Goal: Obtain resource: Obtain resource

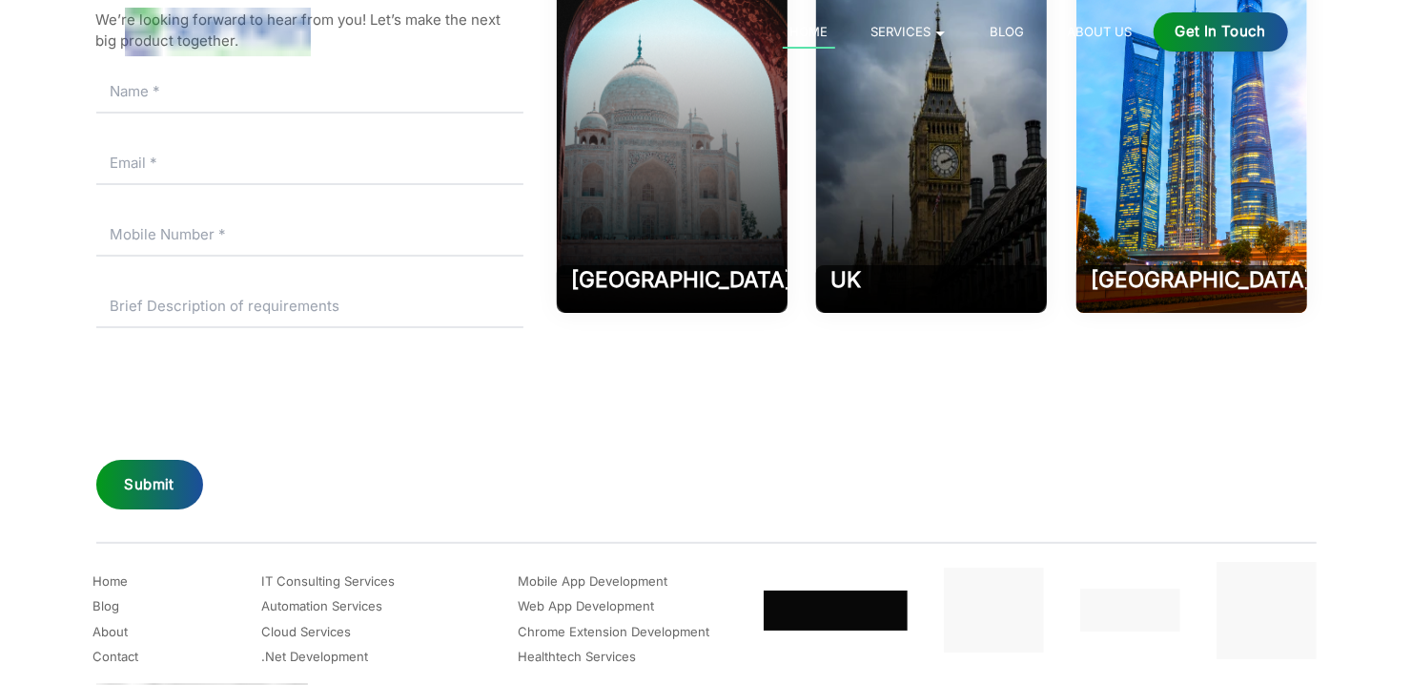
scroll to position [9007, 0]
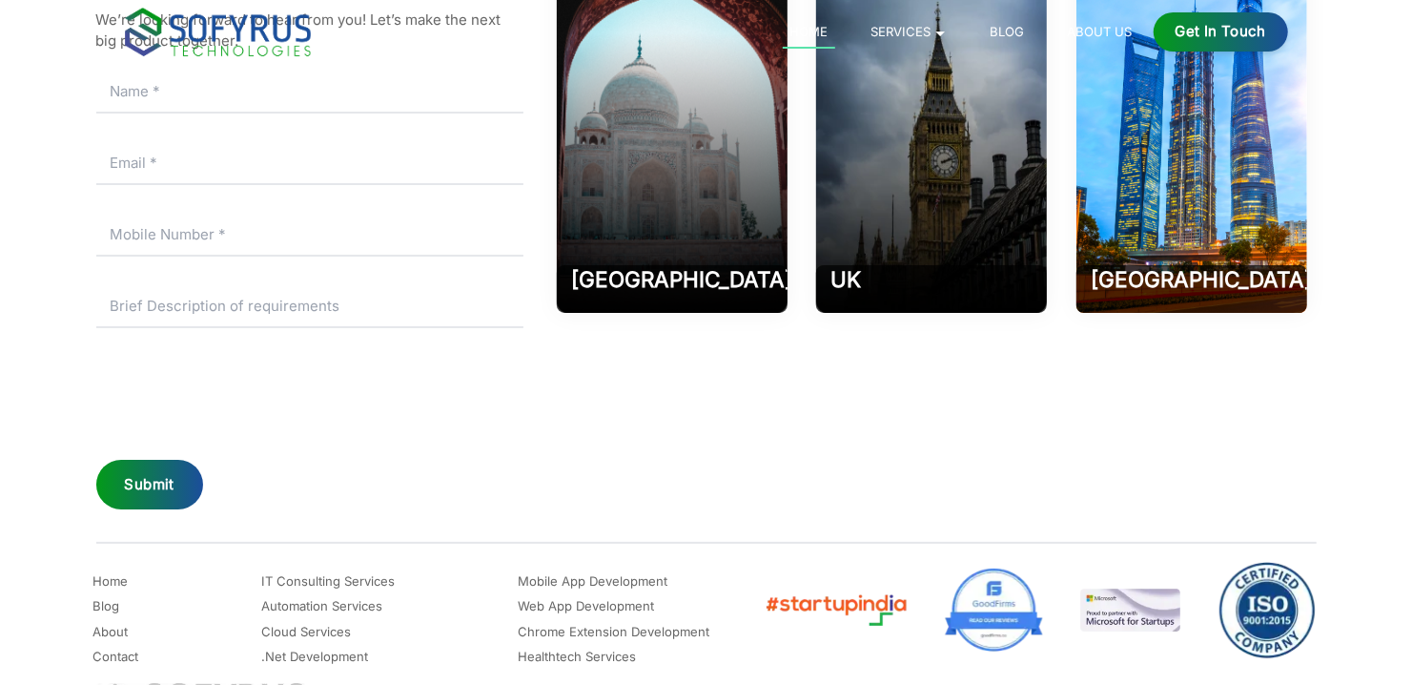
click at [150, 476] on div "Submit" at bounding box center [149, 485] width 107 height 51
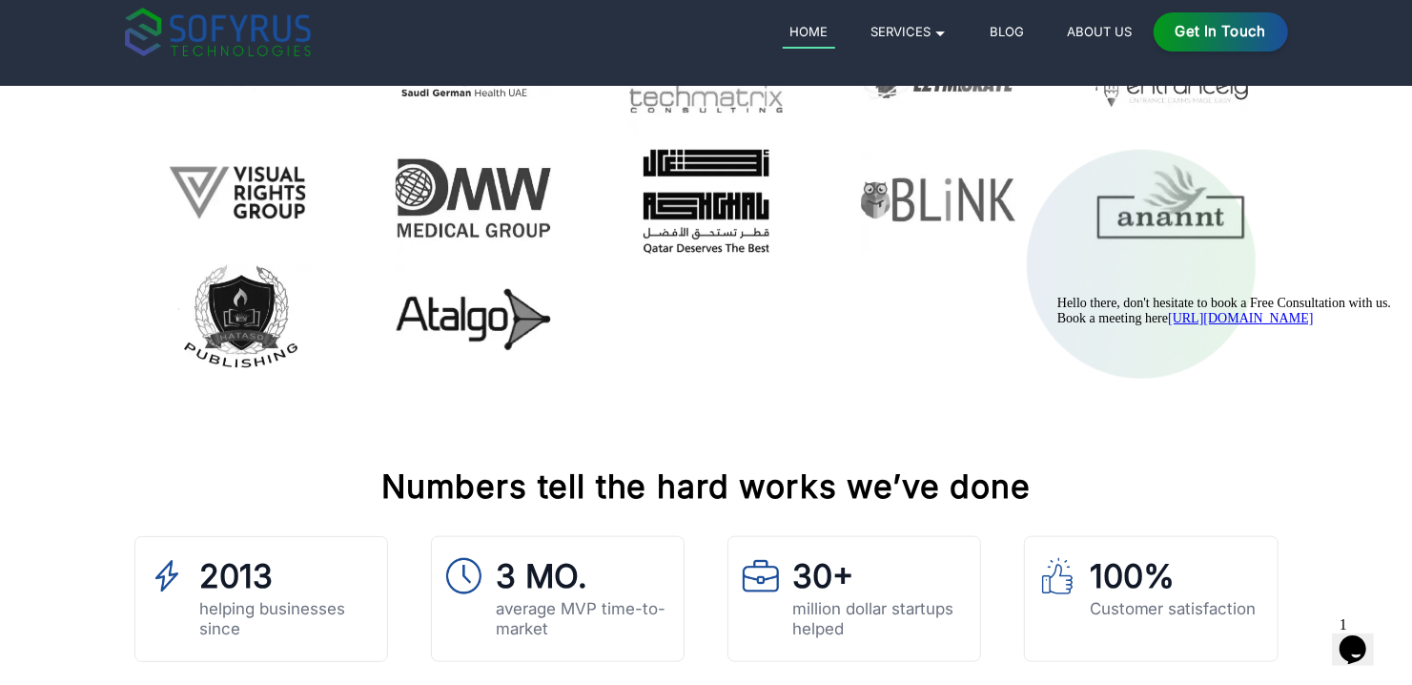
scroll to position [5600, 0]
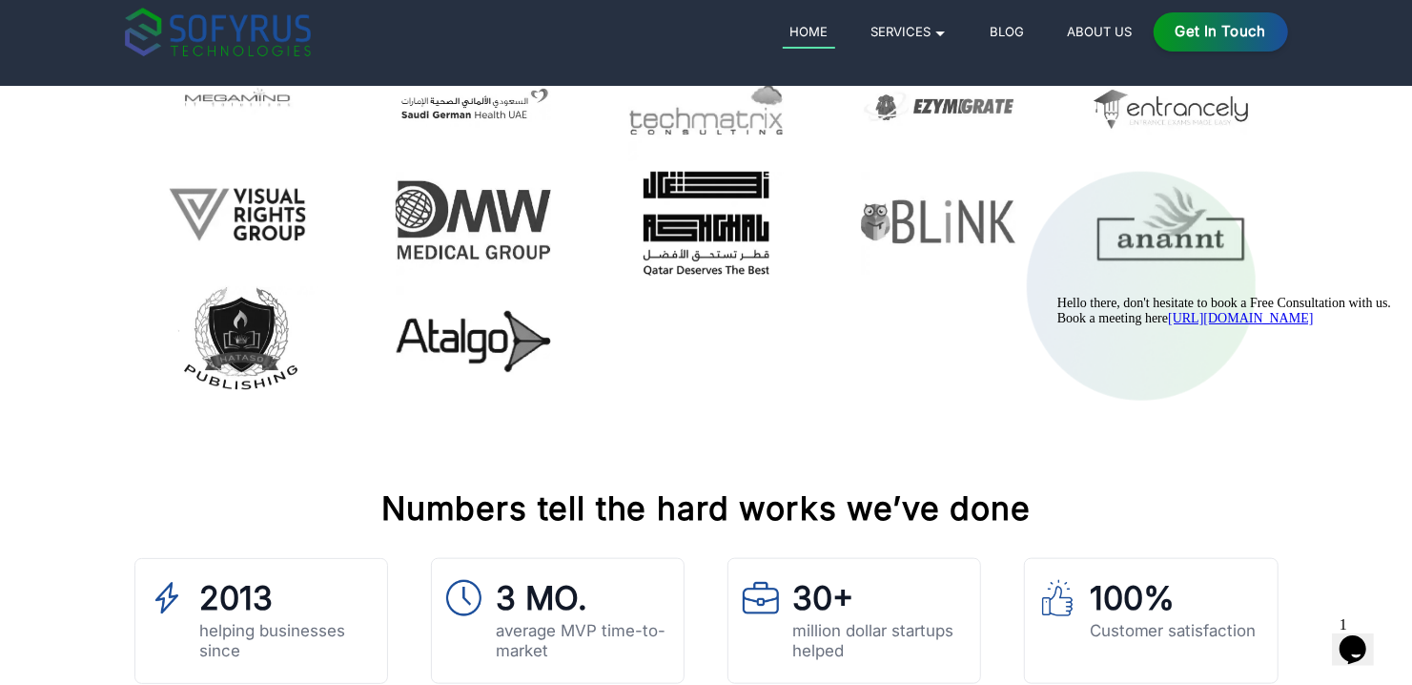
click at [1057, 295] on icon "Chat attention grabber" at bounding box center [1057, 295] width 0 height 0
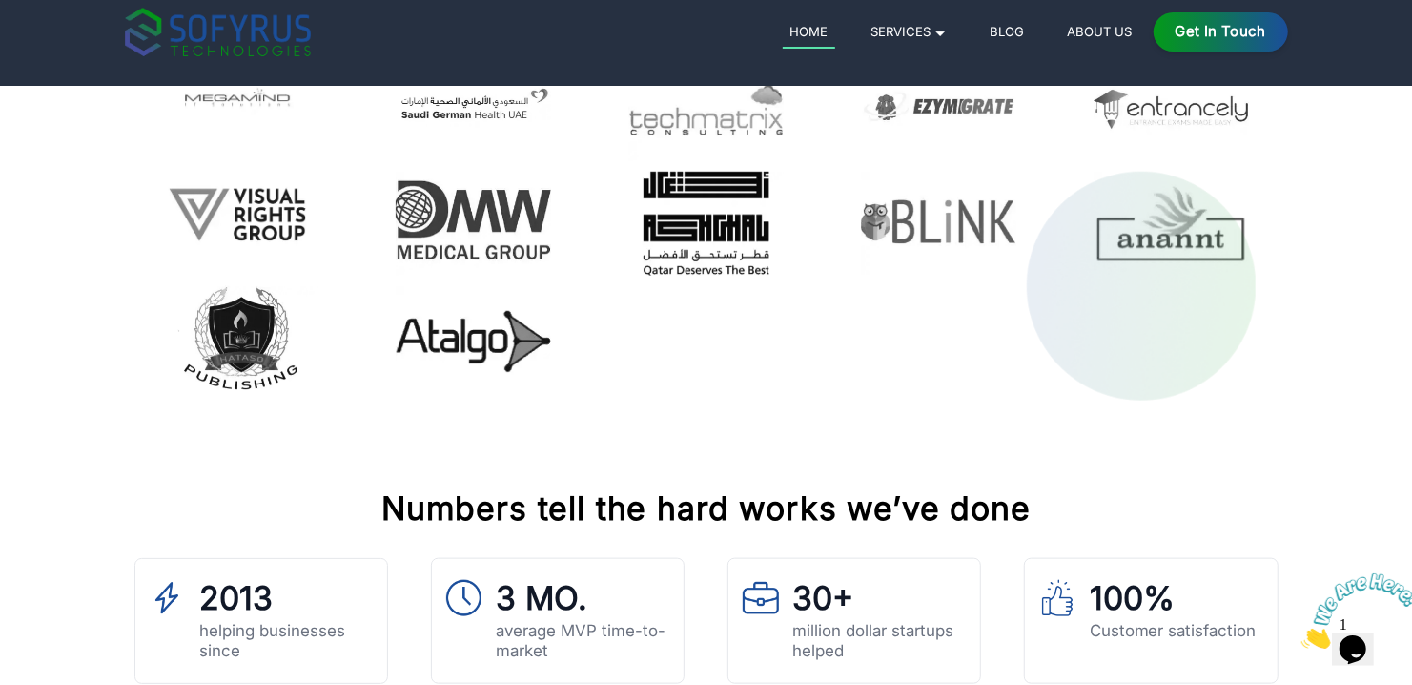
click at [1301, 634] on icon "Close" at bounding box center [1301, 642] width 0 height 16
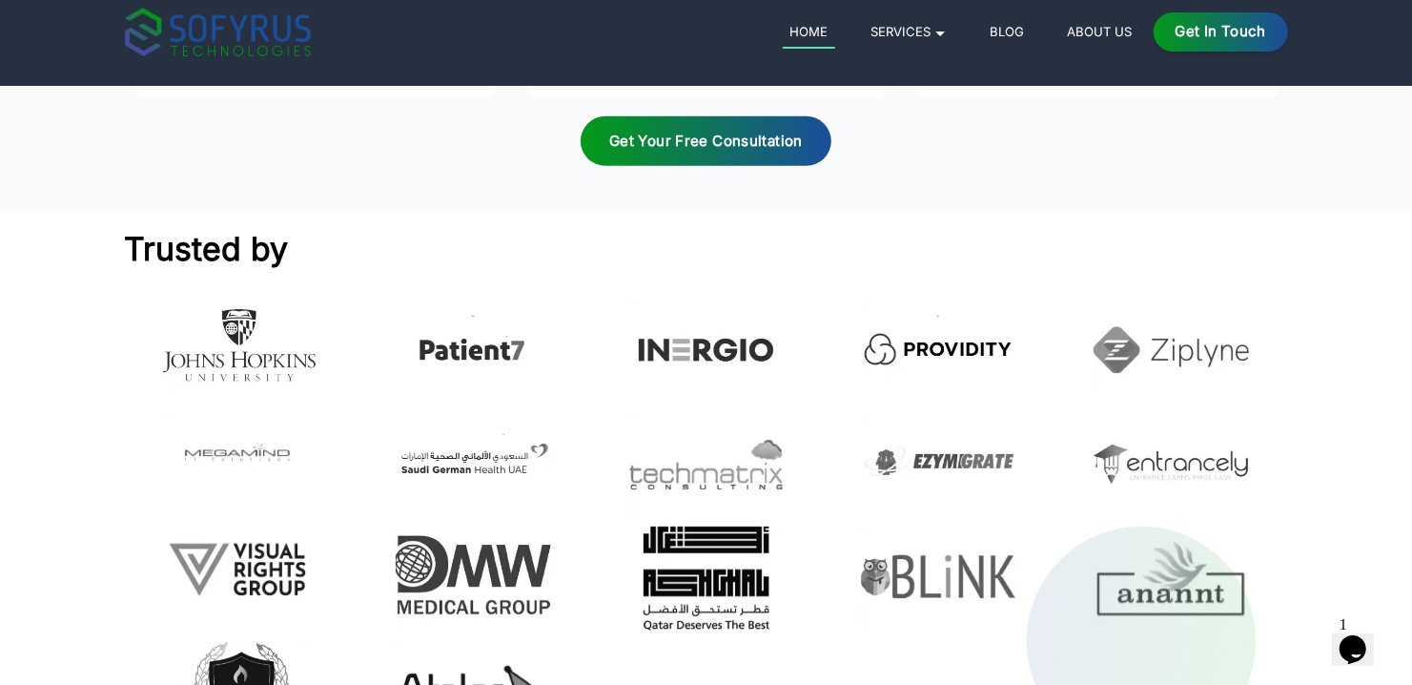
scroll to position [5123, 0]
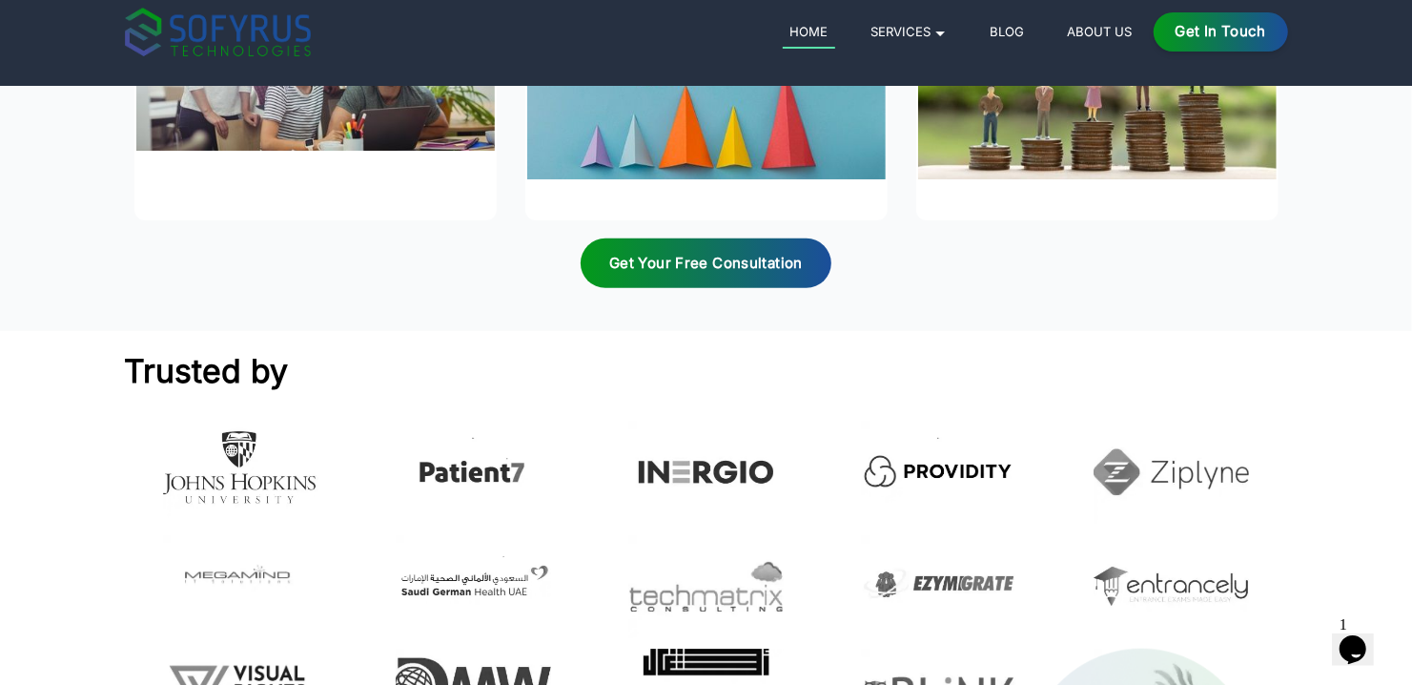
click at [756, 244] on div "Get your Free Consultation" at bounding box center [706, 263] width 251 height 51
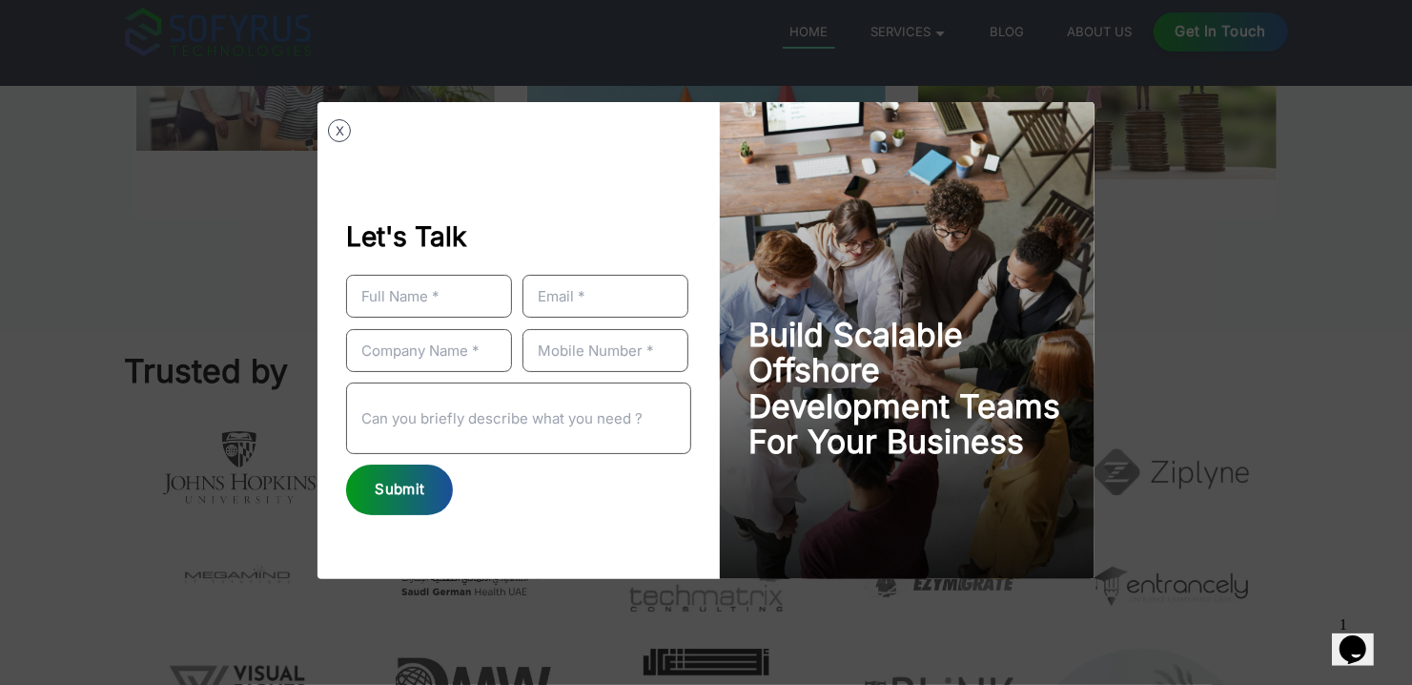
click at [417, 507] on div "Submit" at bounding box center [399, 489] width 107 height 51
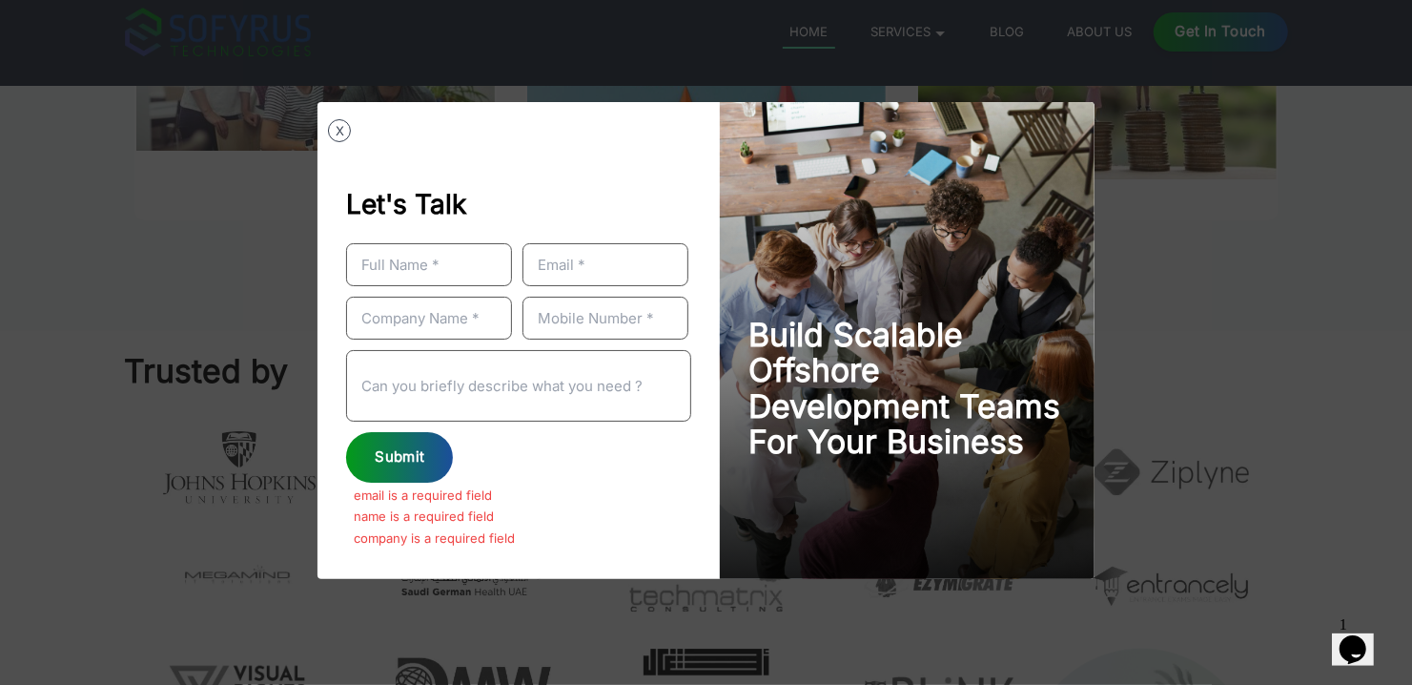
click at [343, 133] on button "X" at bounding box center [339, 130] width 23 height 23
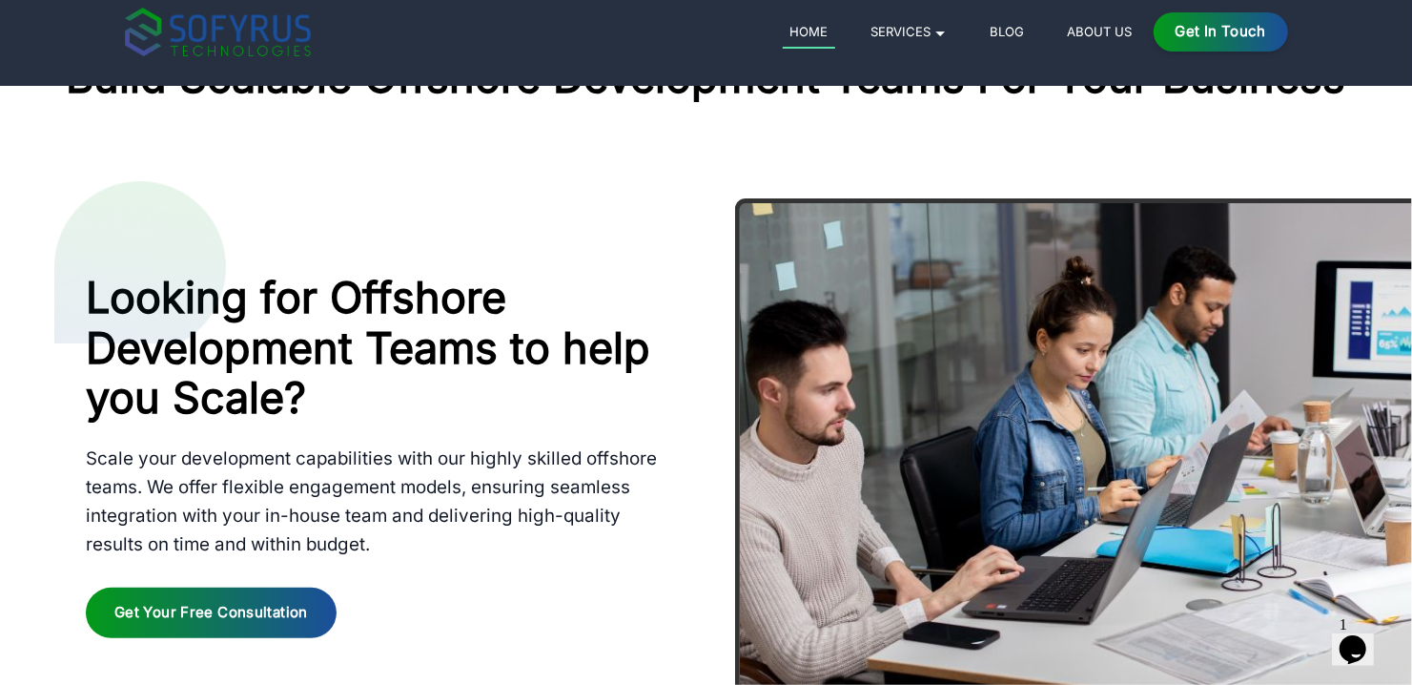
scroll to position [3788, 0]
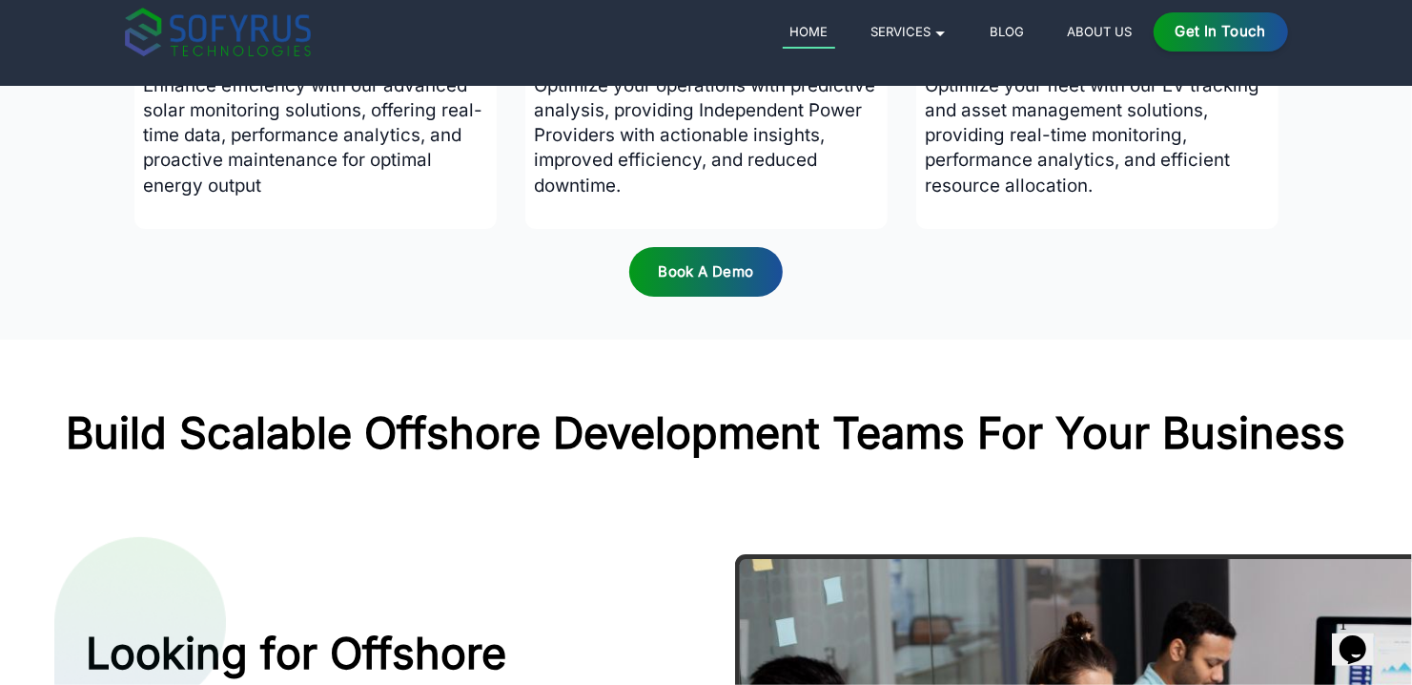
click at [737, 284] on div "Book a Demo" at bounding box center [705, 272] width 153 height 51
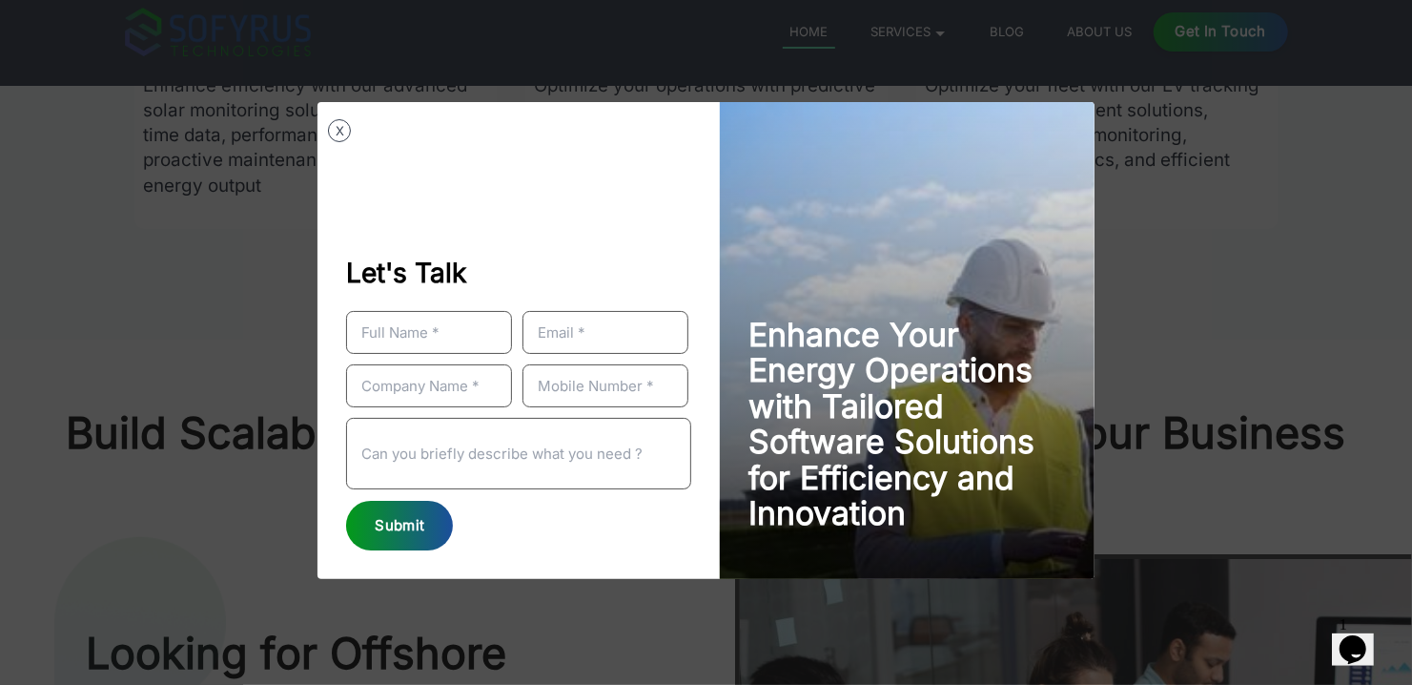
click at [389, 537] on div "Submit" at bounding box center [399, 526] width 107 height 51
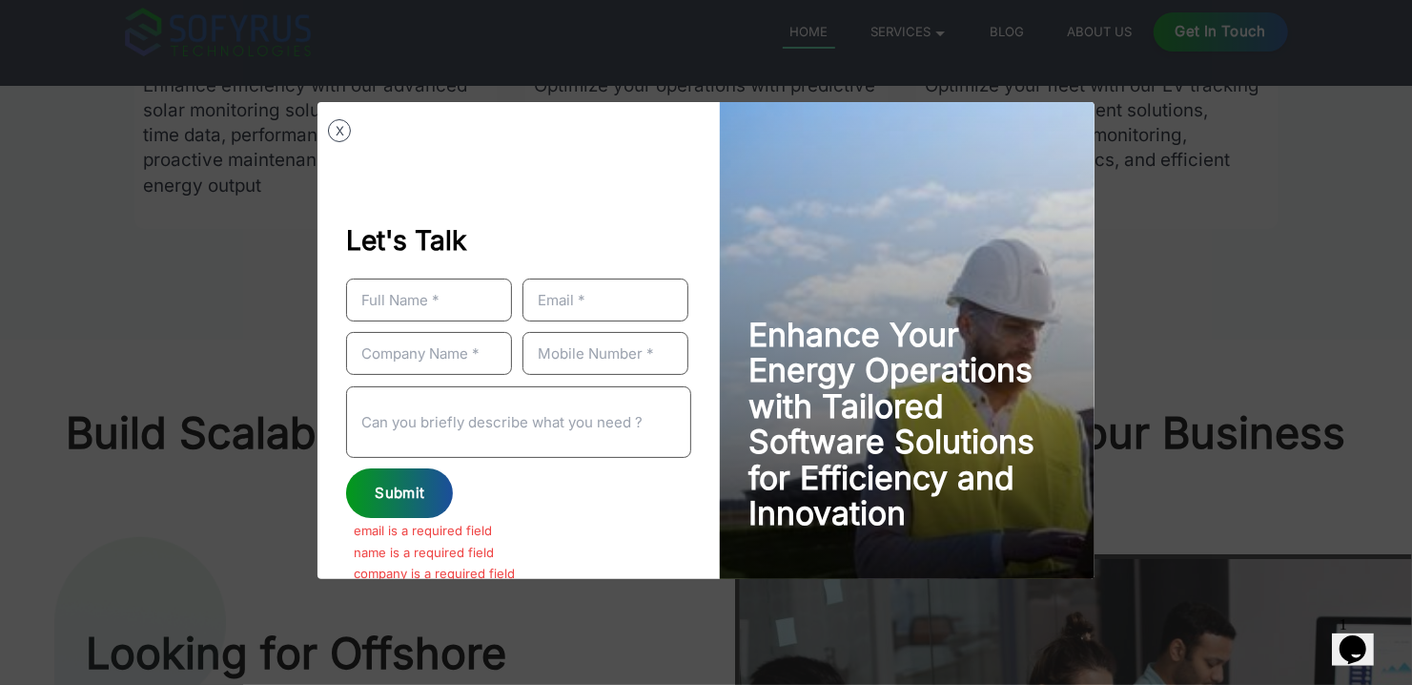
click at [340, 130] on button "X" at bounding box center [339, 130] width 23 height 23
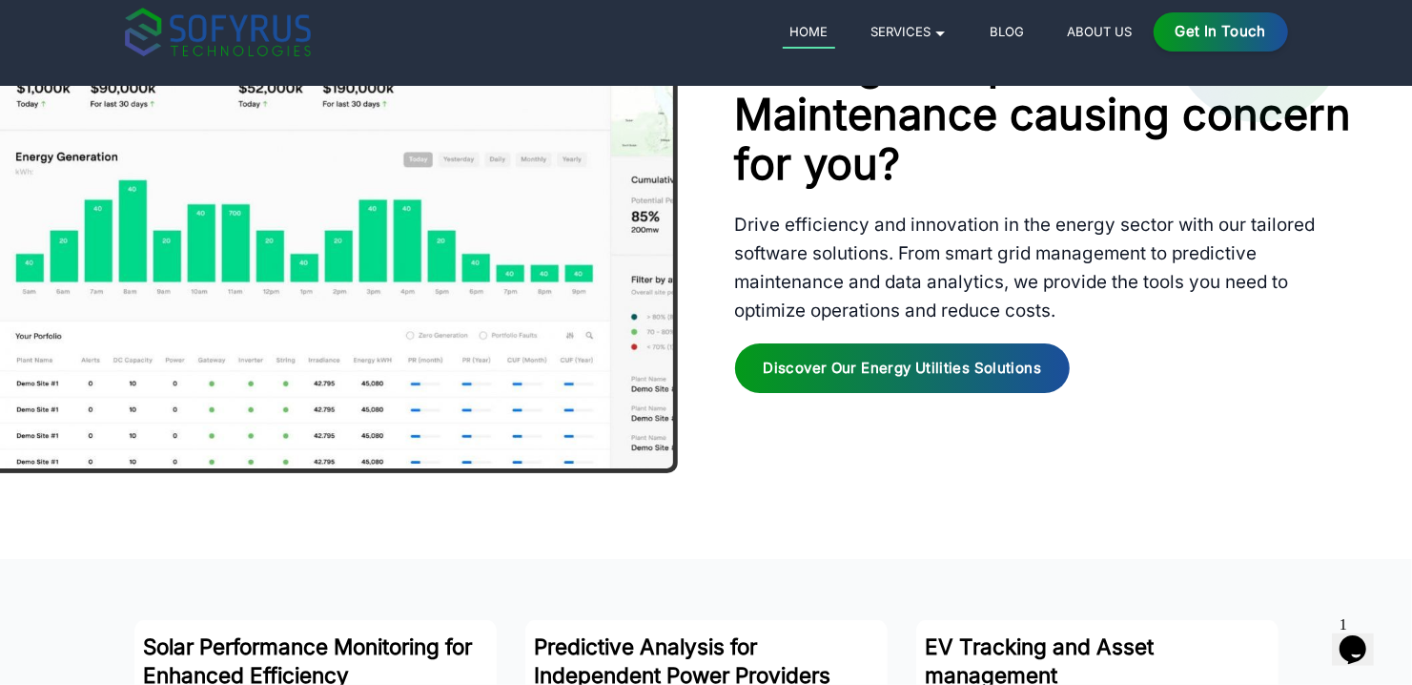
scroll to position [2930, 0]
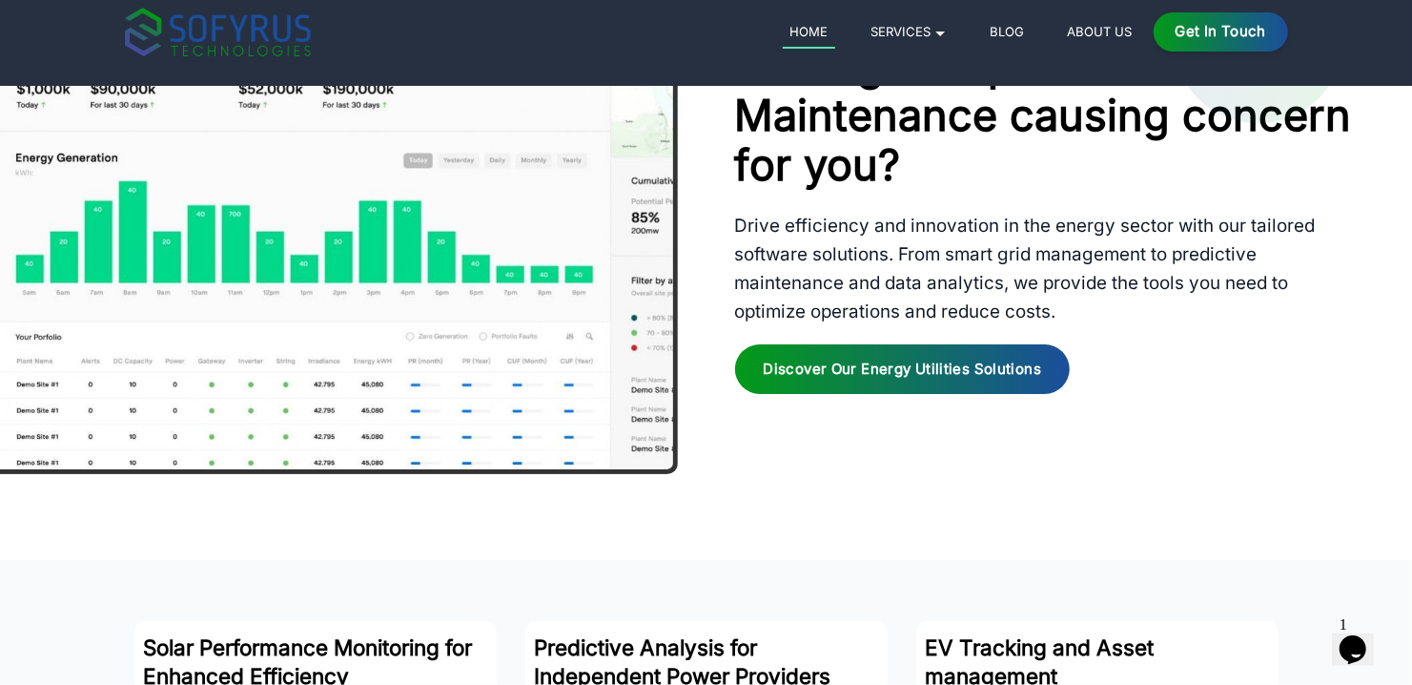
click at [898, 385] on div "Discover Our Energy Utilities Solutions" at bounding box center [903, 369] width 336 height 51
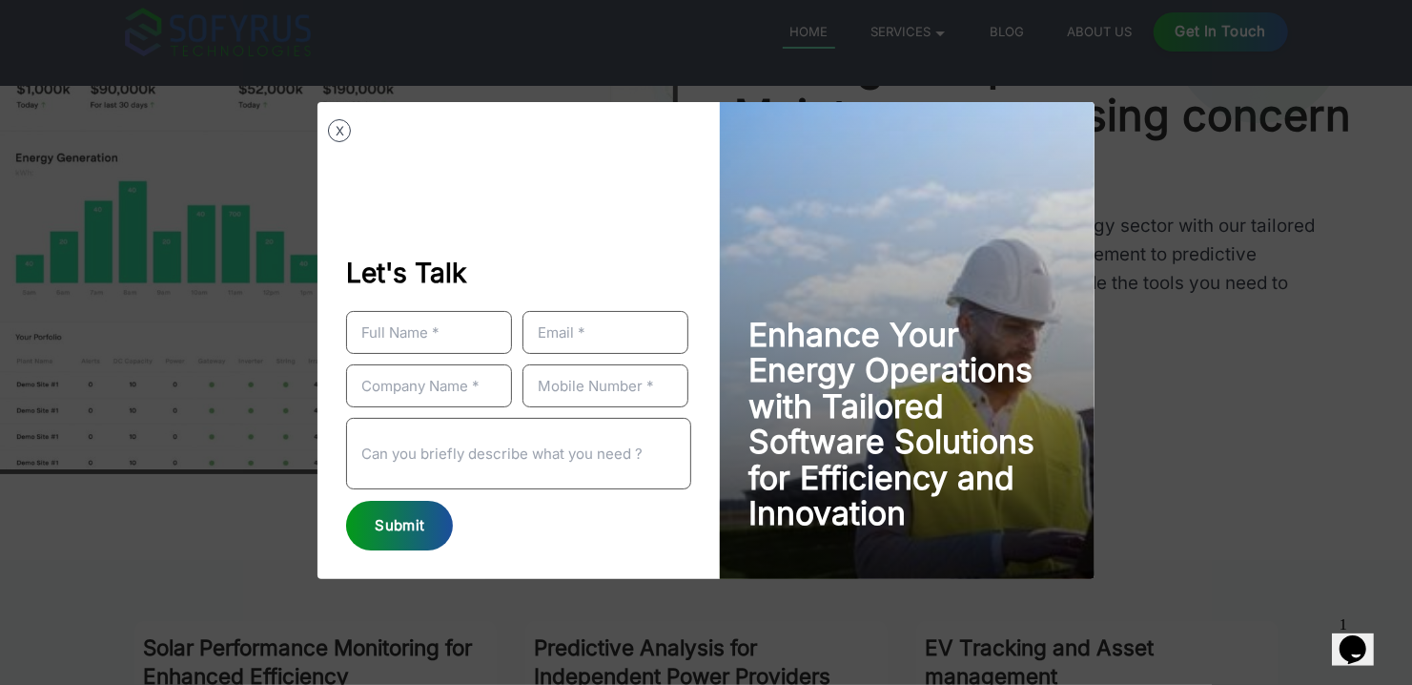
click at [392, 538] on div "Submit" at bounding box center [399, 526] width 107 height 51
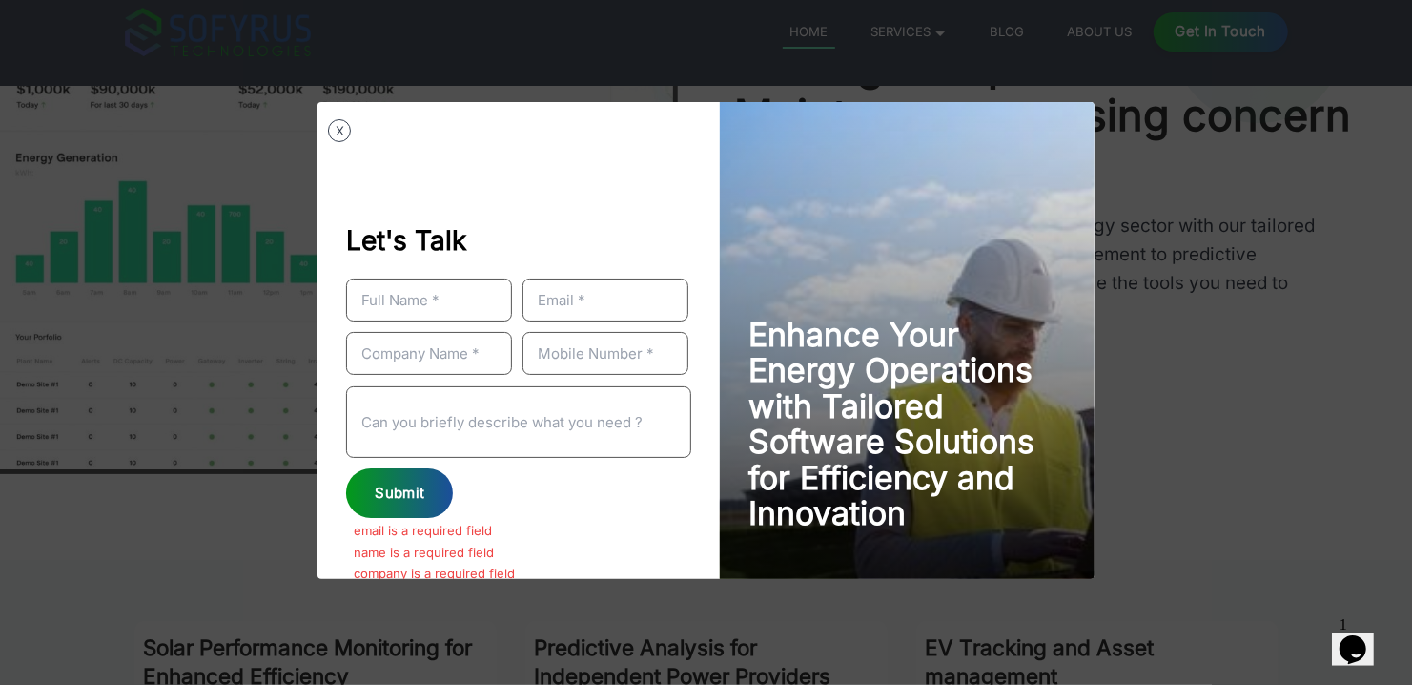
click at [334, 132] on button "X" at bounding box center [339, 130] width 23 height 23
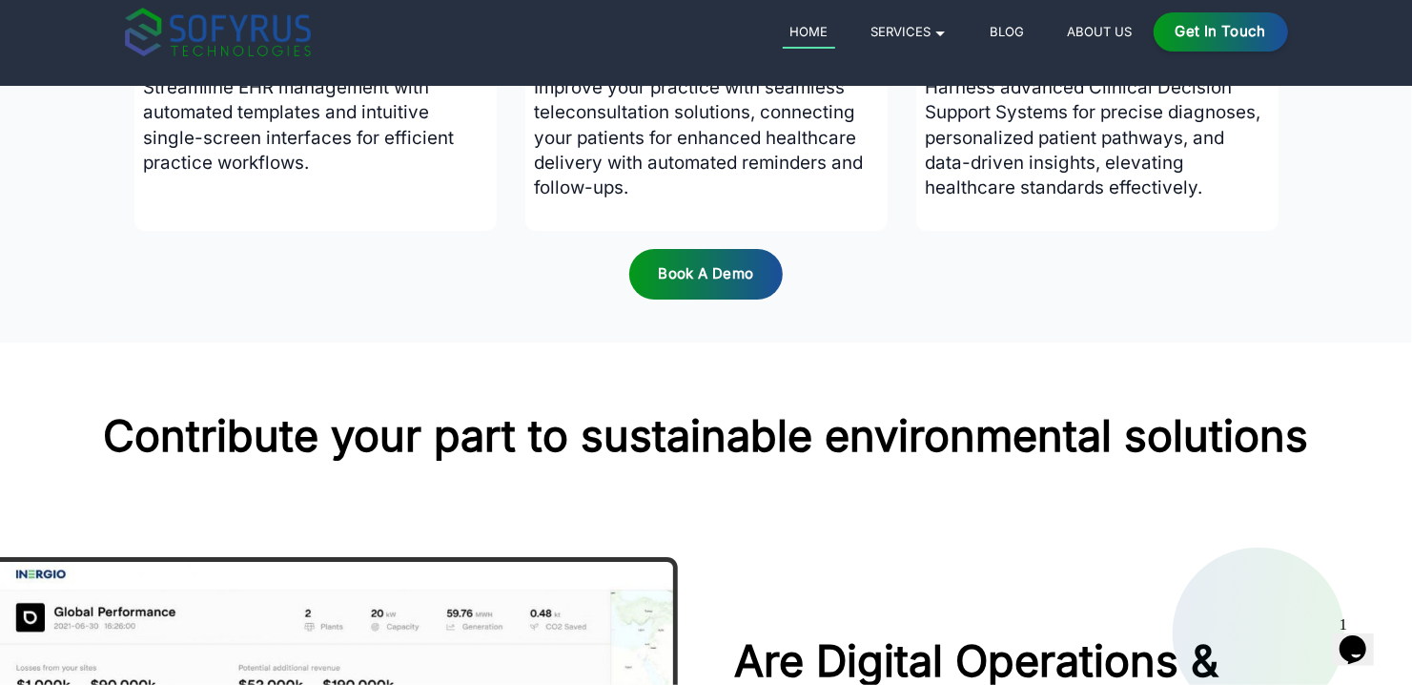
scroll to position [2167, 0]
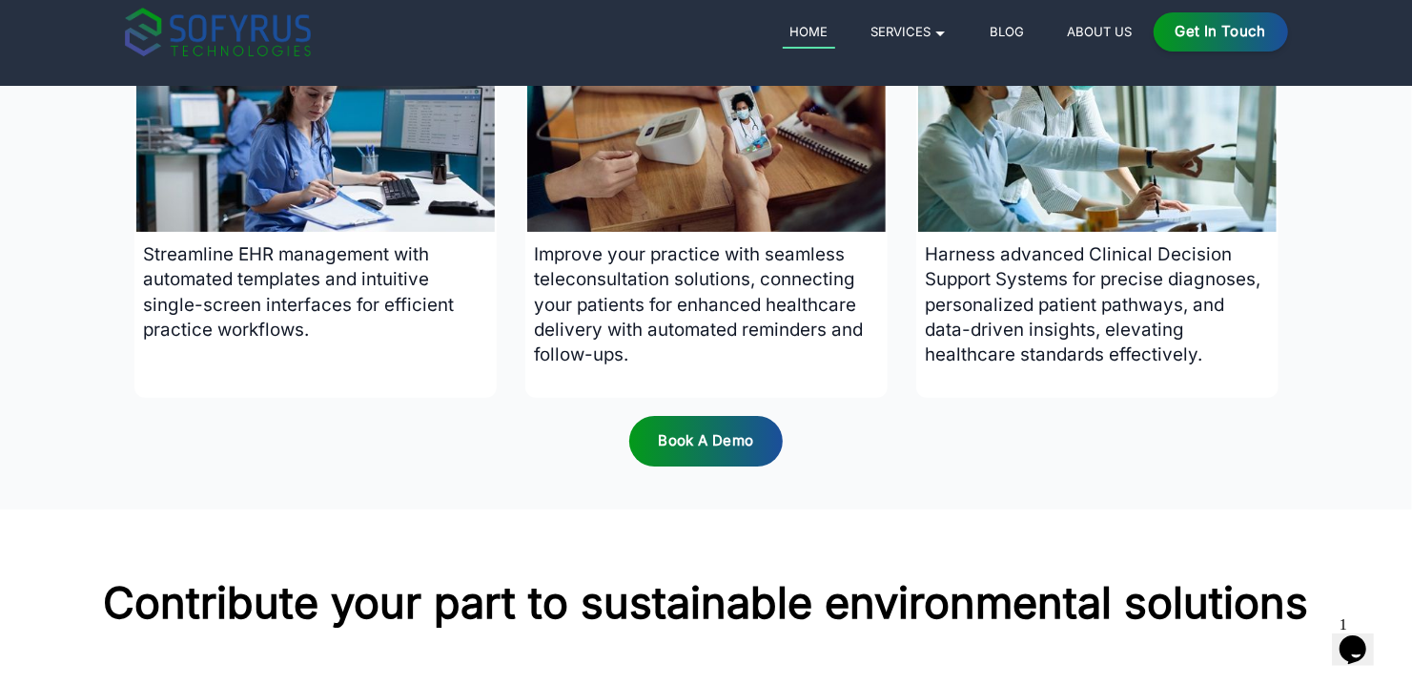
click at [713, 448] on div "Book a Demo" at bounding box center [705, 441] width 153 height 51
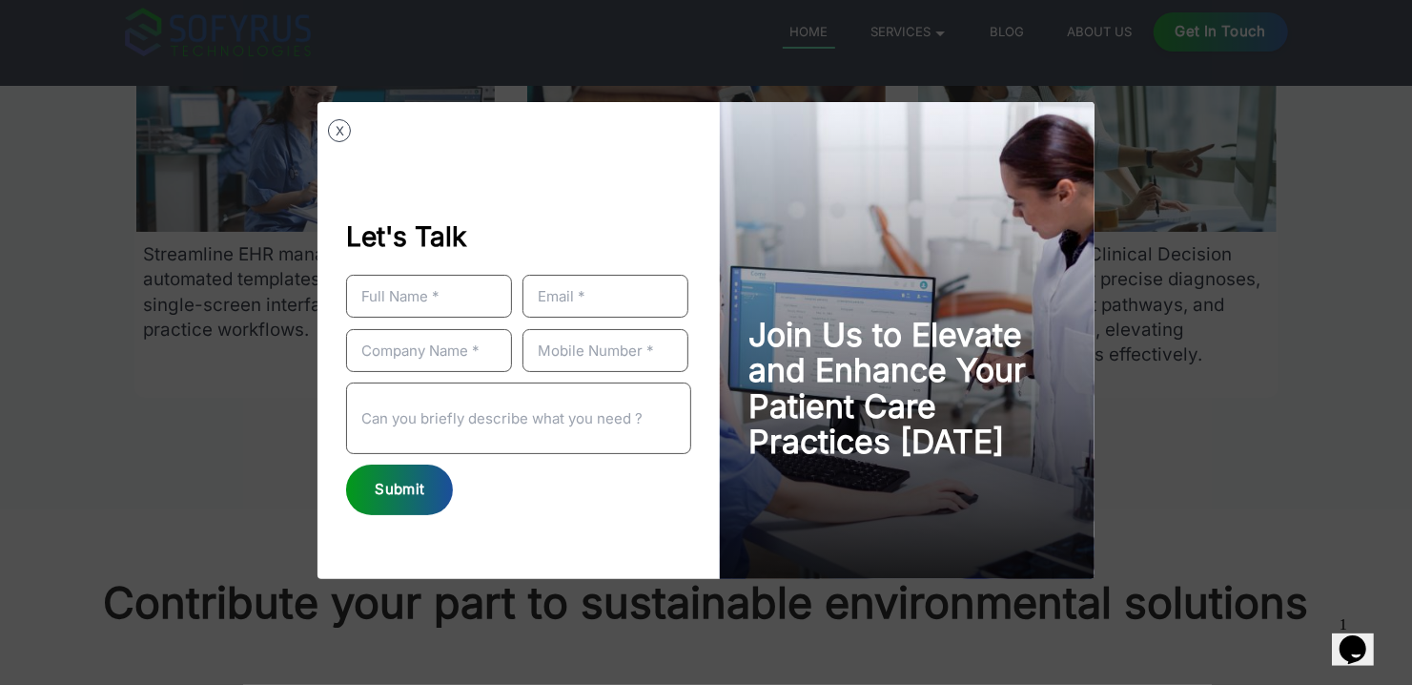
click at [405, 478] on div "Submit" at bounding box center [399, 489] width 107 height 51
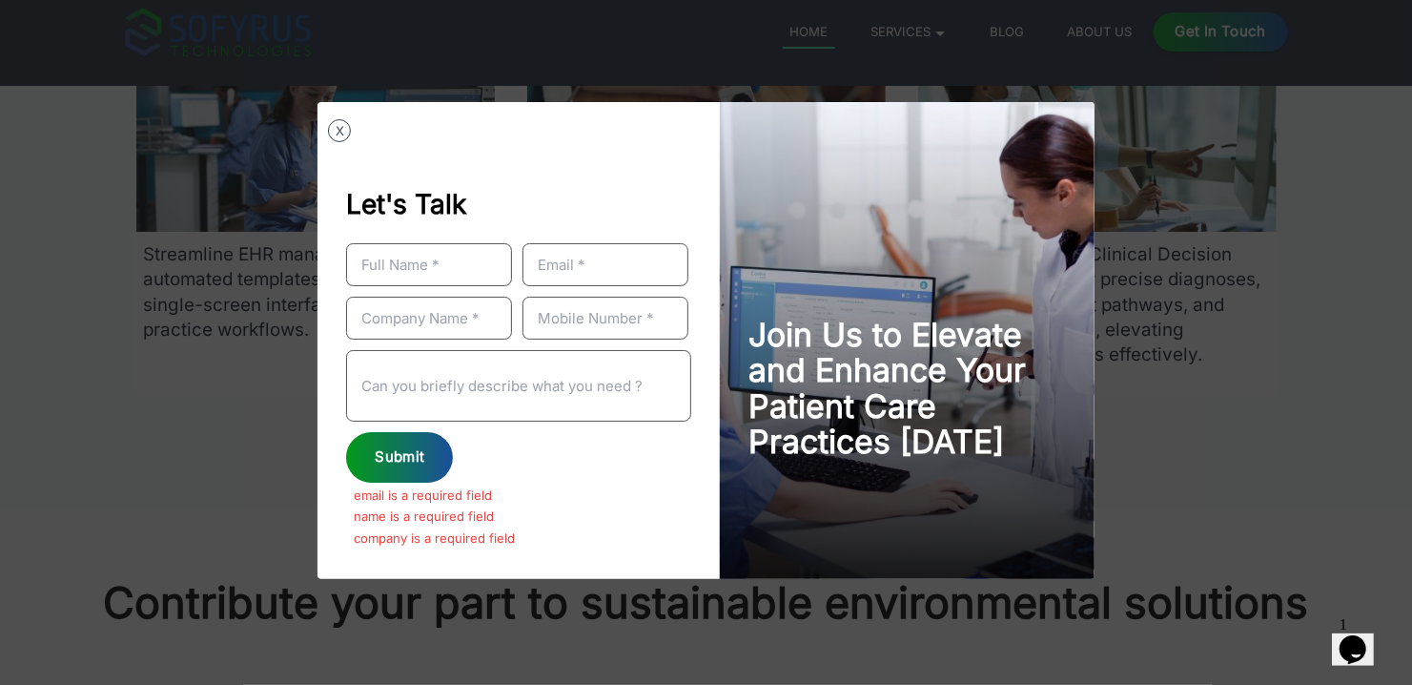
click at [335, 130] on button "X" at bounding box center [339, 130] width 23 height 23
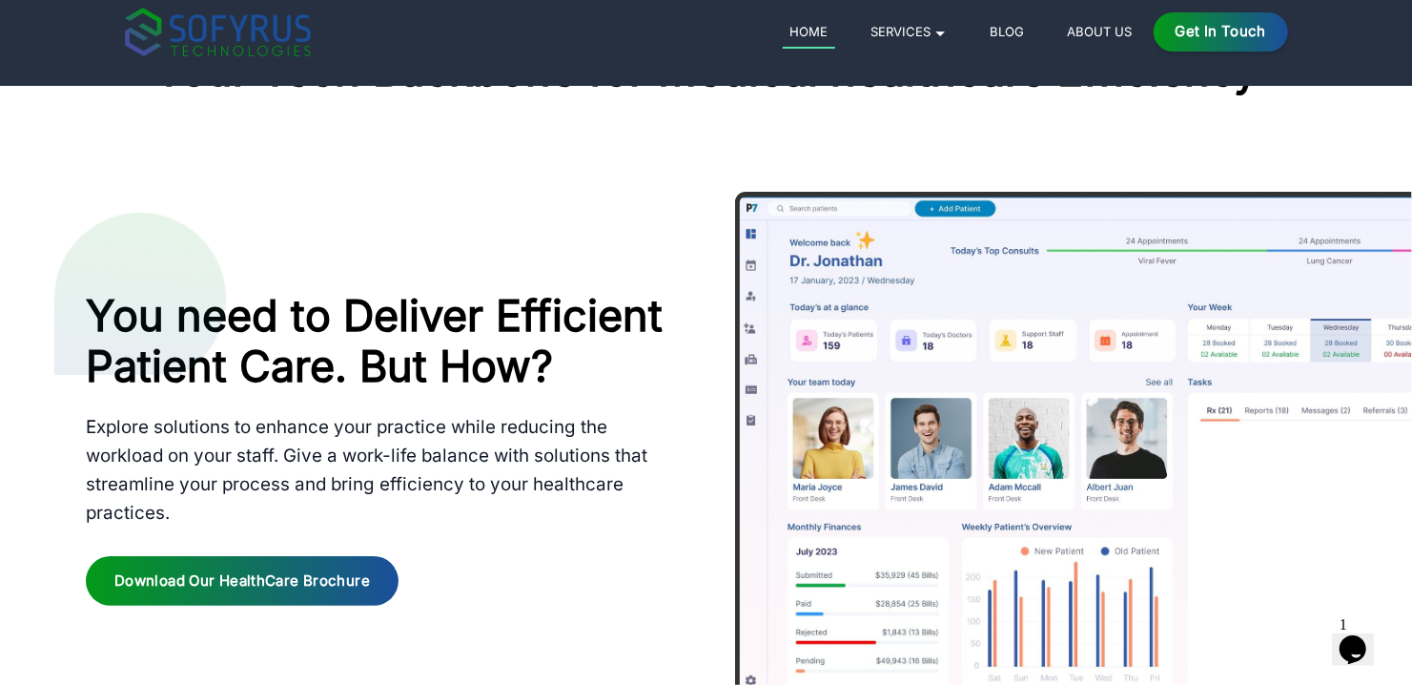
scroll to position [1213, 0]
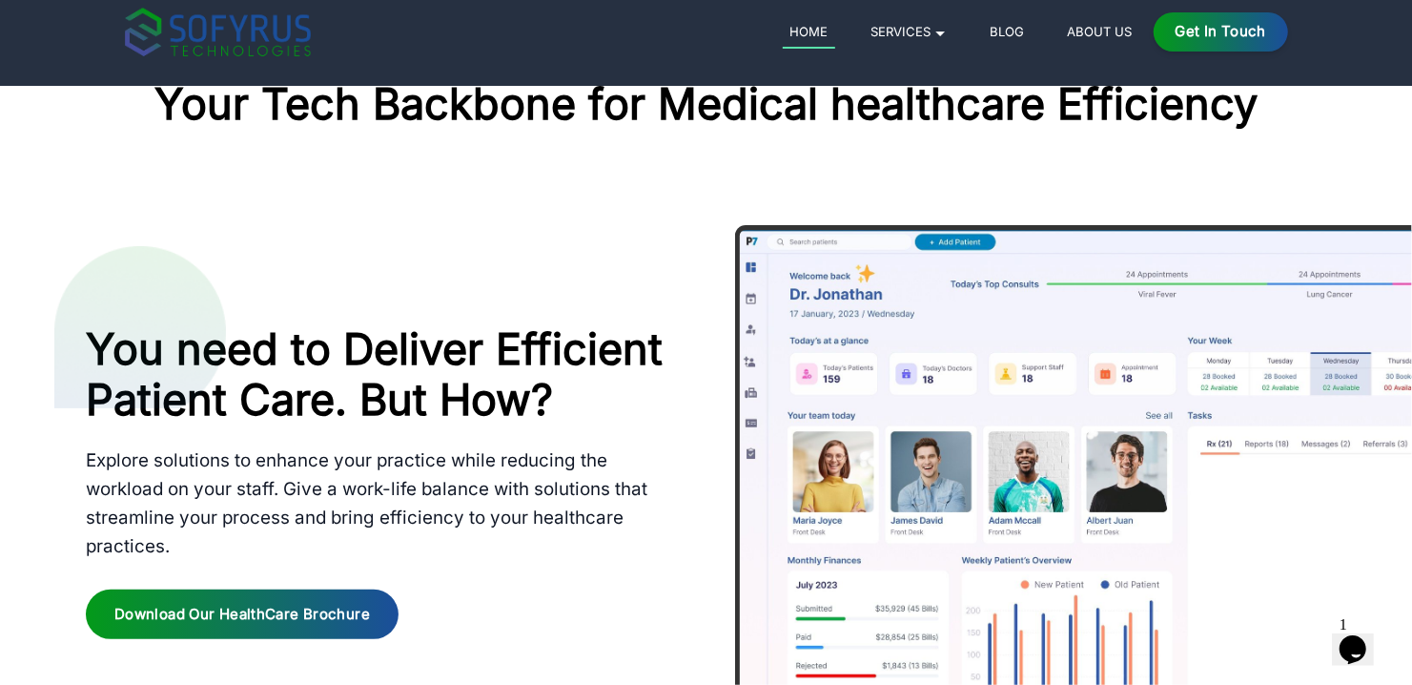
click at [227, 624] on div "Download our HealthCare Brochure" at bounding box center [242, 614] width 313 height 51
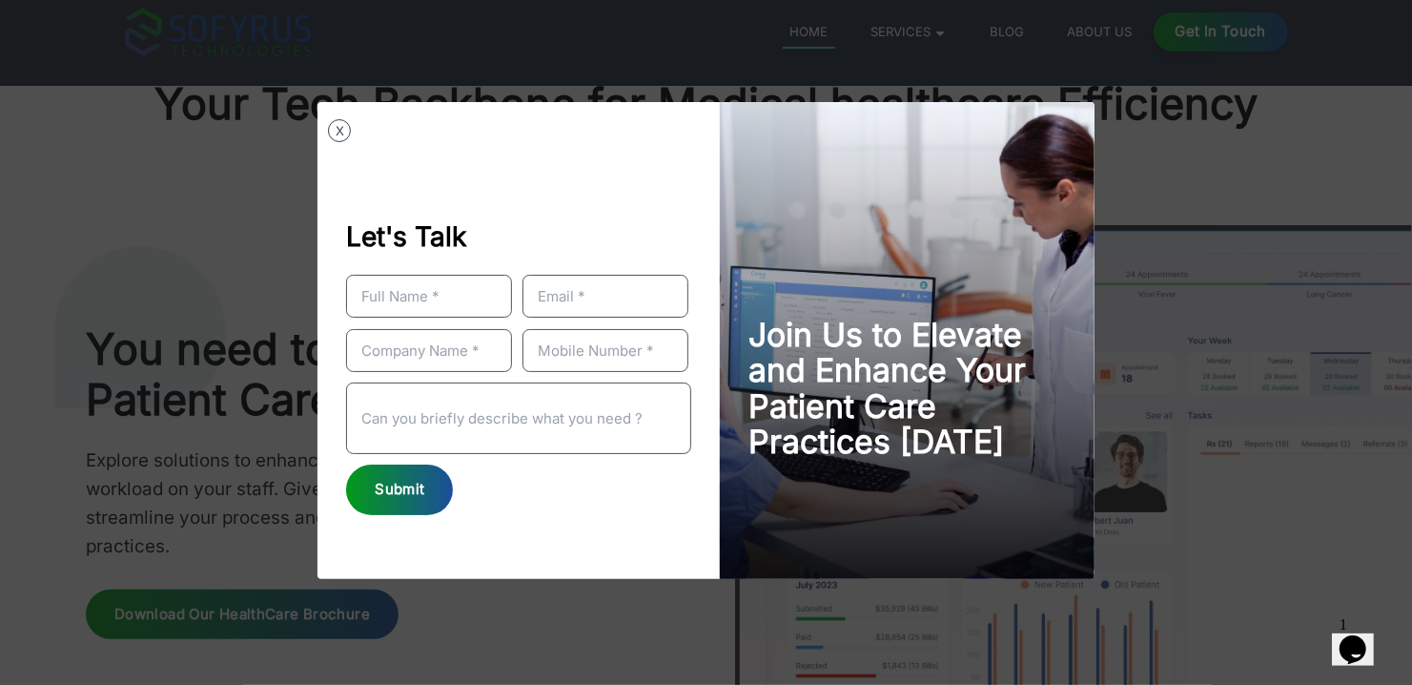
click at [379, 482] on div "Submit" at bounding box center [399, 489] width 107 height 51
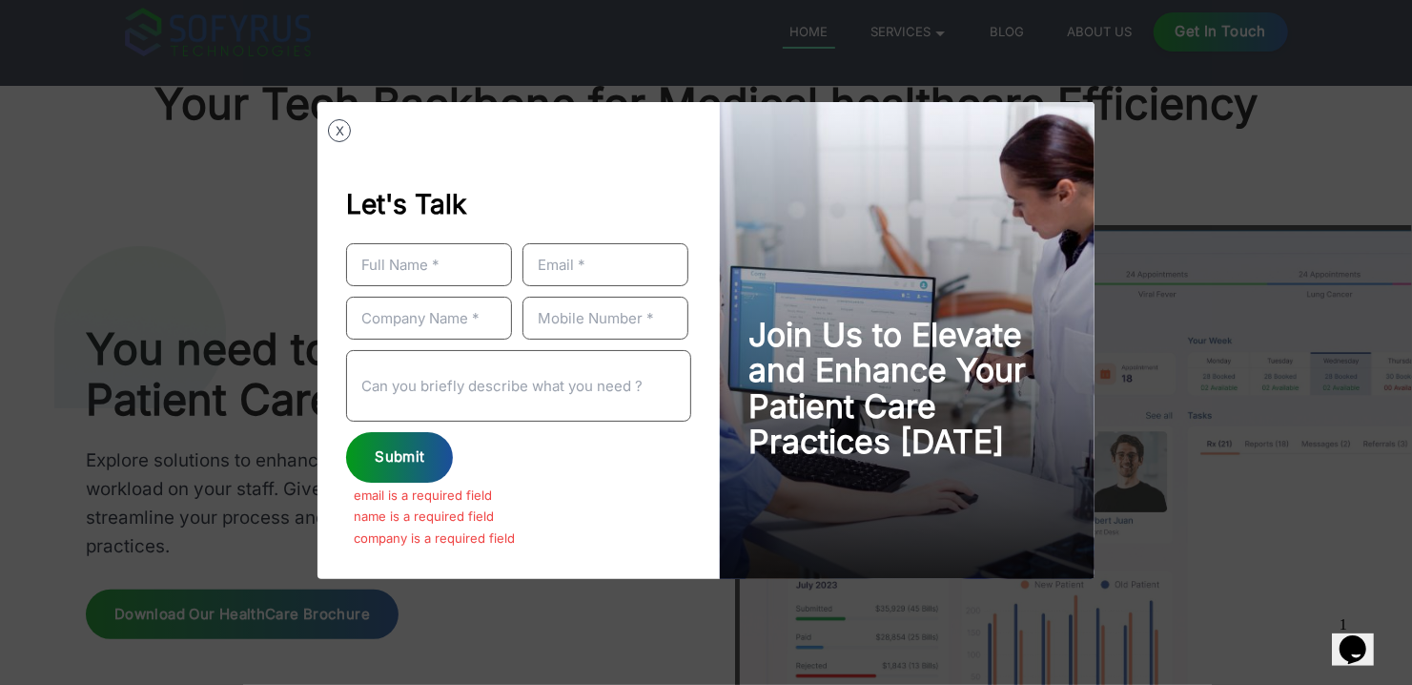
click at [340, 126] on button "X" at bounding box center [339, 130] width 23 height 23
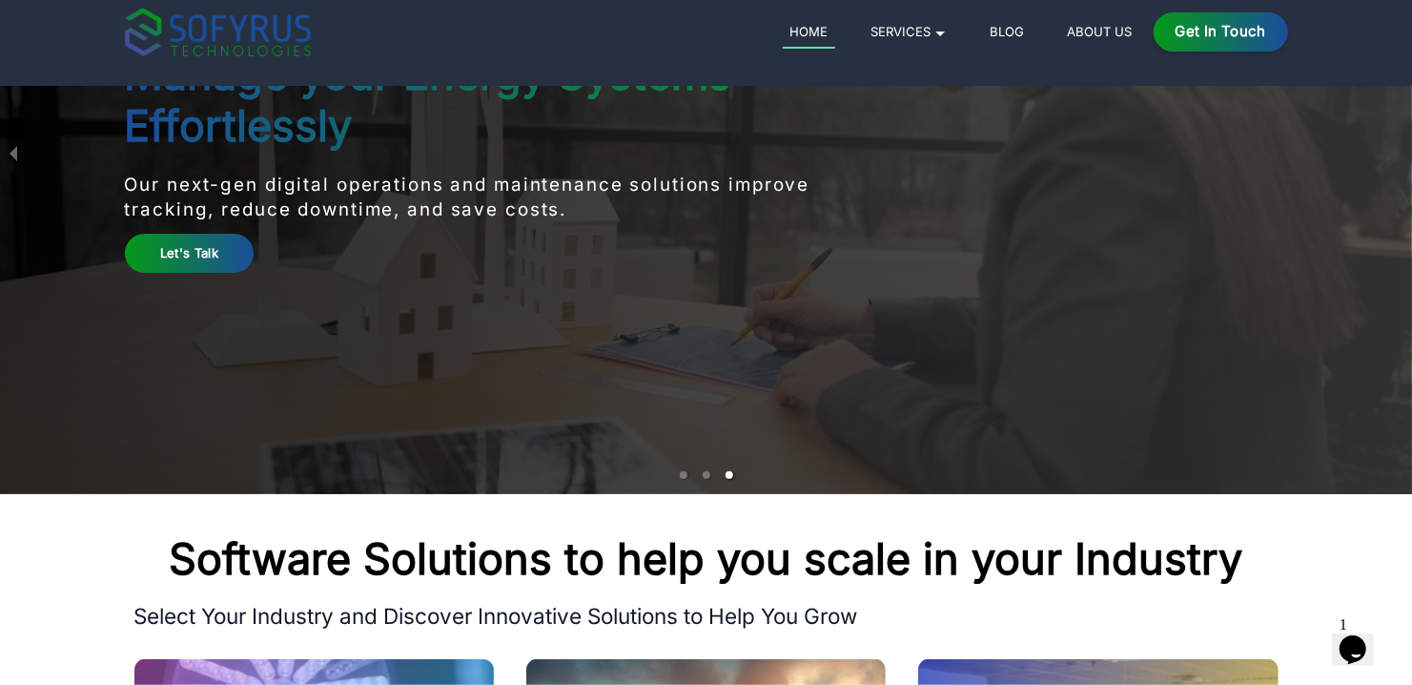
scroll to position [0, 0]
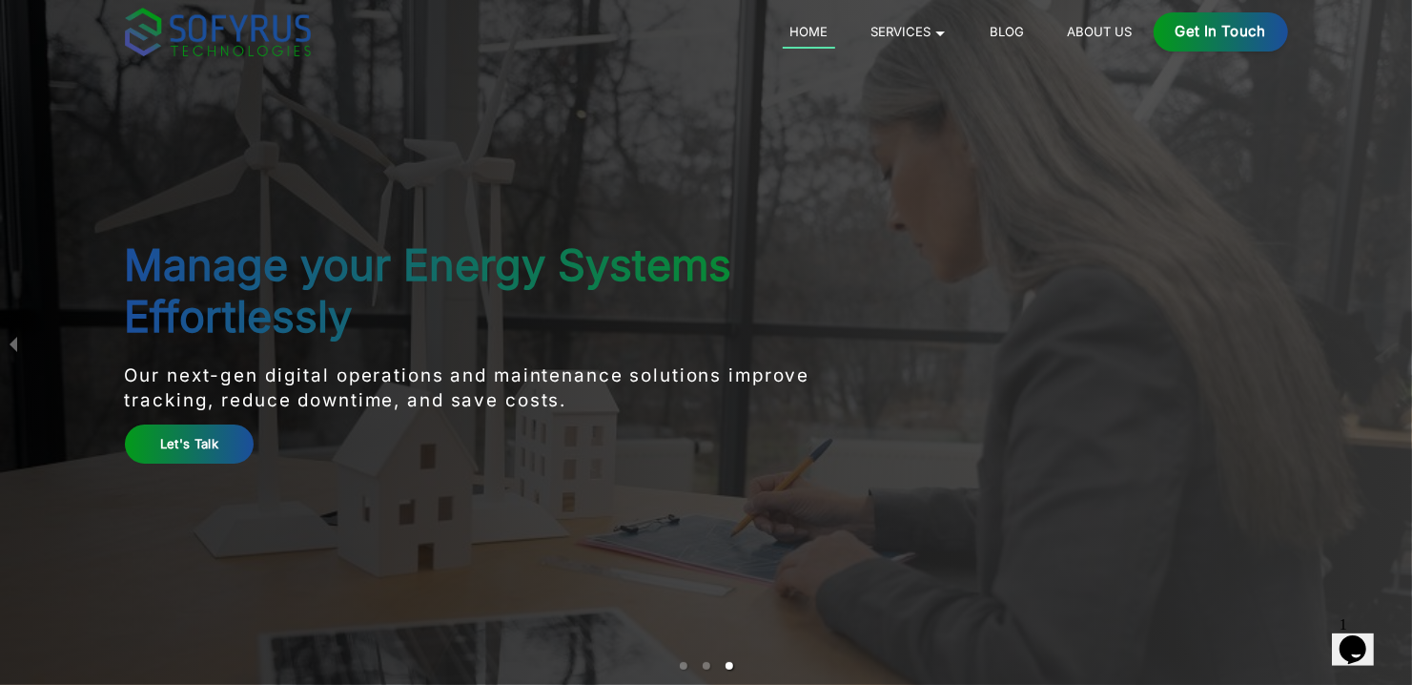
click at [707, 669] on ul at bounding box center [706, 665] width 1412 height 22
click at [704, 666] on li "slide item 2" at bounding box center [707, 666] width 8 height 8
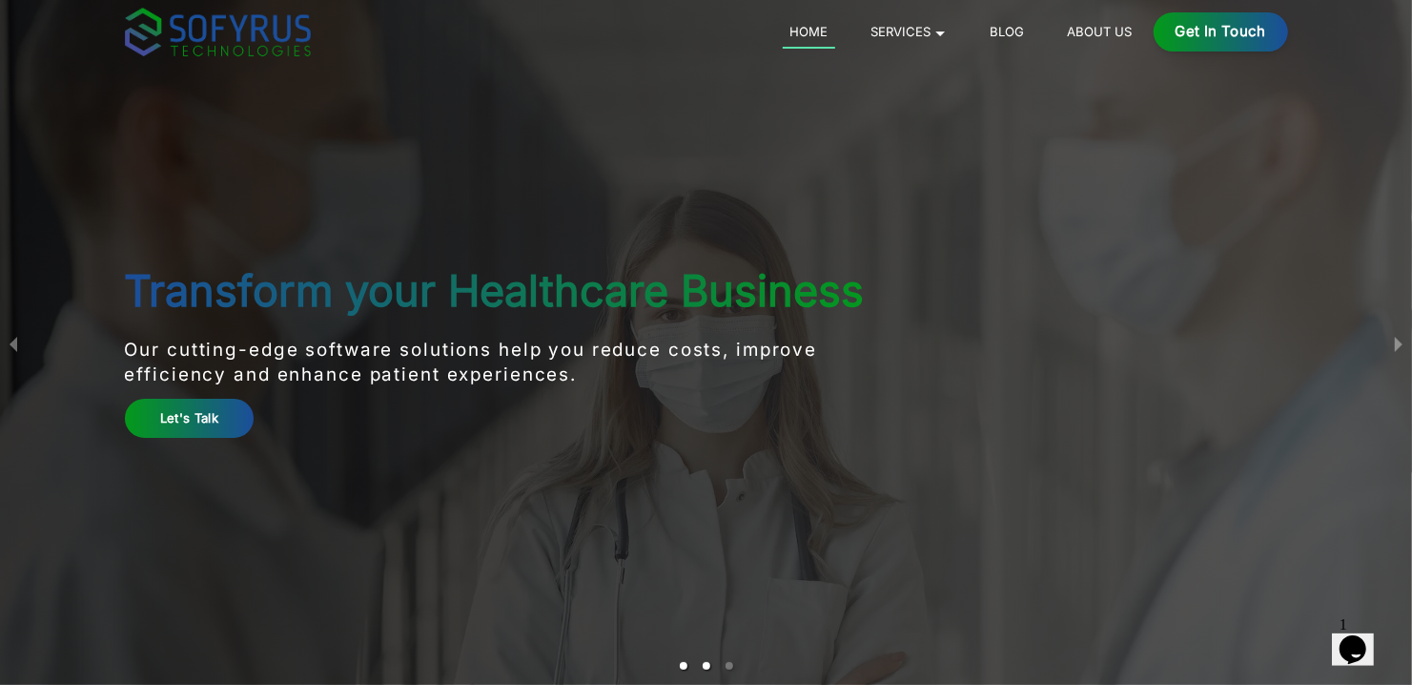
click at [682, 662] on li "slide item 1" at bounding box center [684, 666] width 8 height 8
